Goal: Task Accomplishment & Management: Use online tool/utility

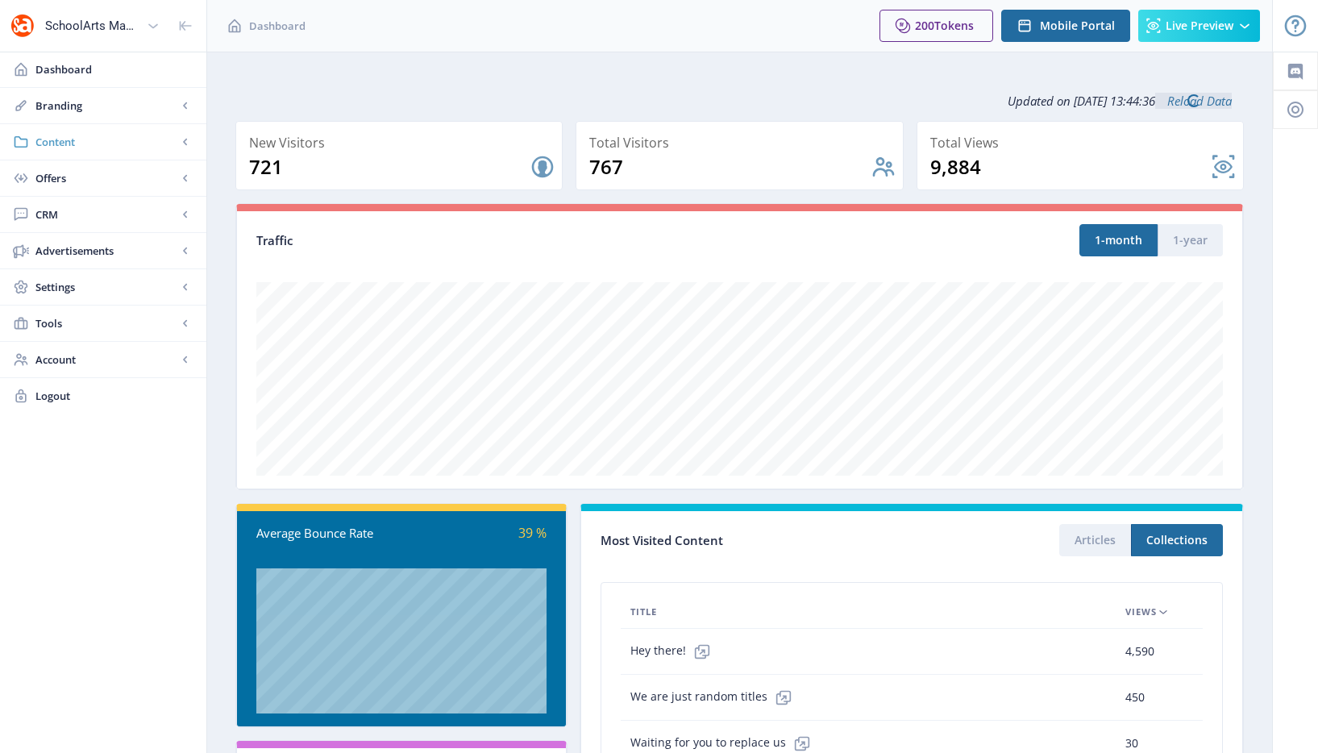
click at [89, 145] on span "Content" at bounding box center [106, 142] width 142 height 16
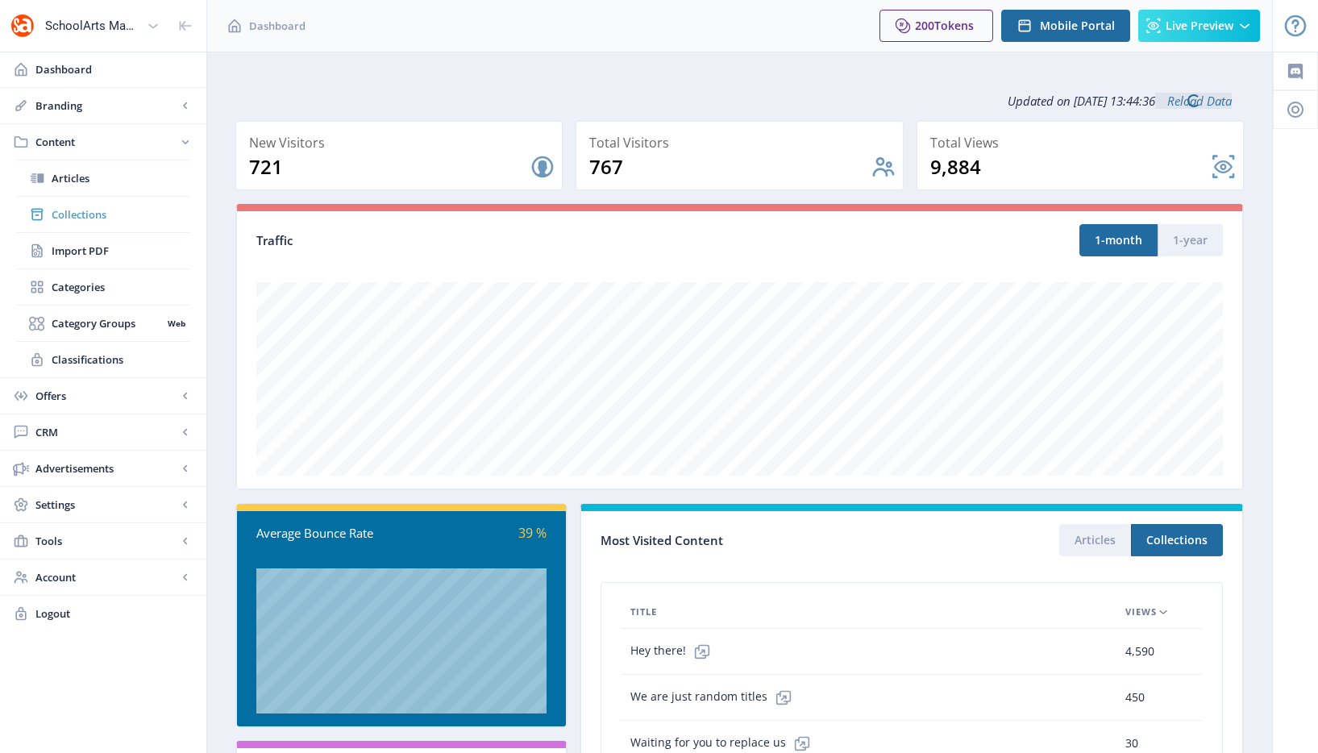
click at [81, 209] on span "Collections" at bounding box center [121, 214] width 139 height 16
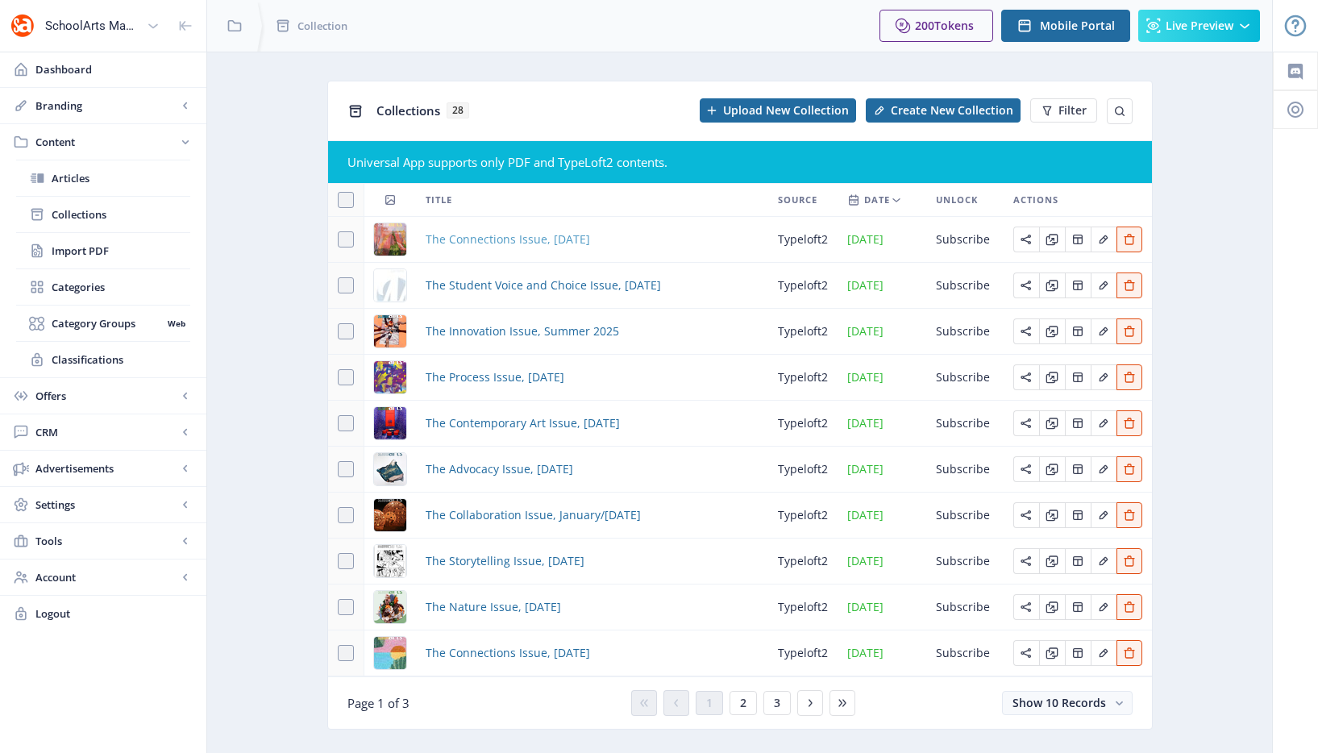
click at [548, 242] on span "The Connections Issue, [DATE]" at bounding box center [508, 239] width 164 height 19
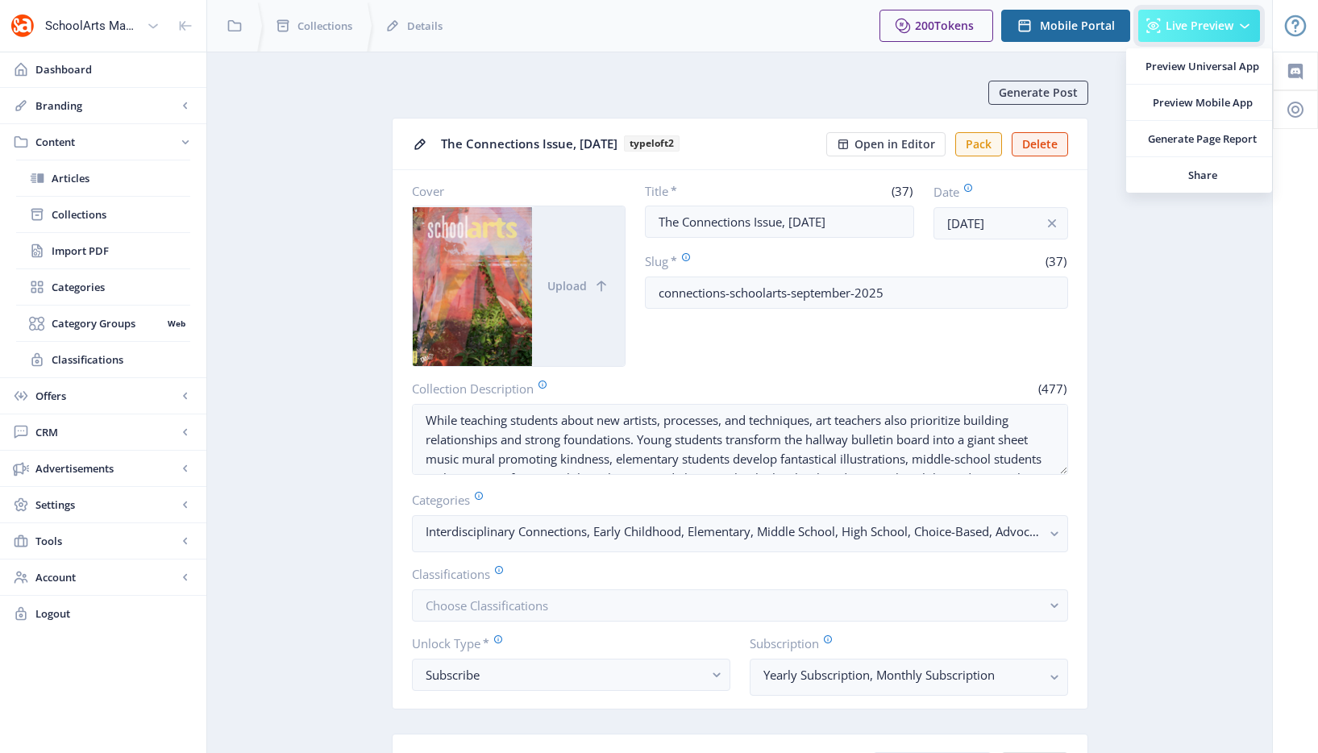
click at [1183, 34] on button "Live Preview" at bounding box center [1199, 26] width 122 height 32
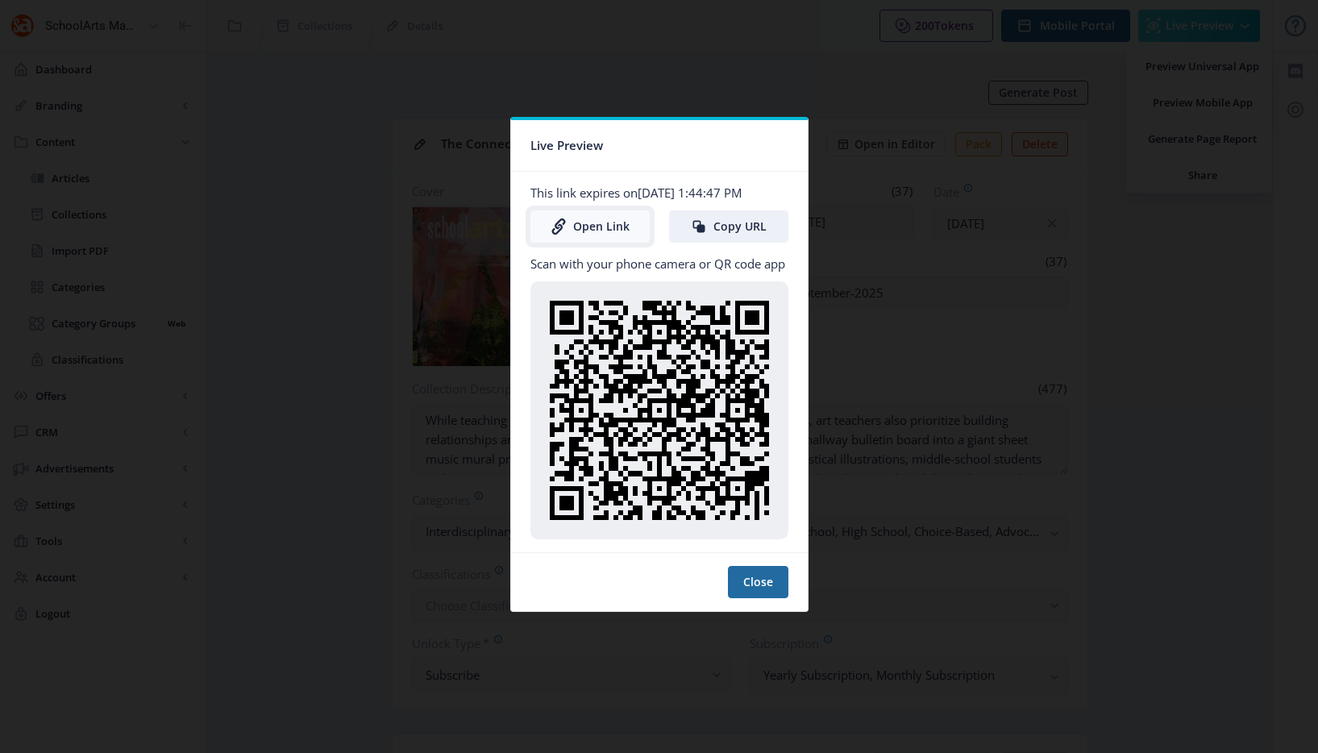
click at [580, 220] on link "Open Link" at bounding box center [589, 226] width 119 height 32
